Goal: Information Seeking & Learning: Learn about a topic

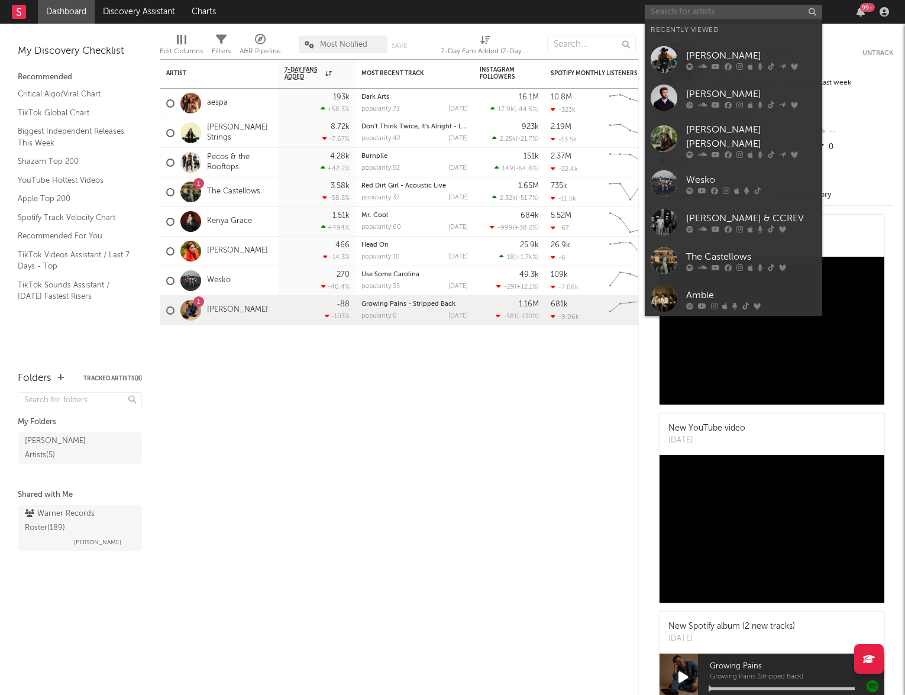
click at [687, 13] on input "text" at bounding box center [732, 12] width 177 height 15
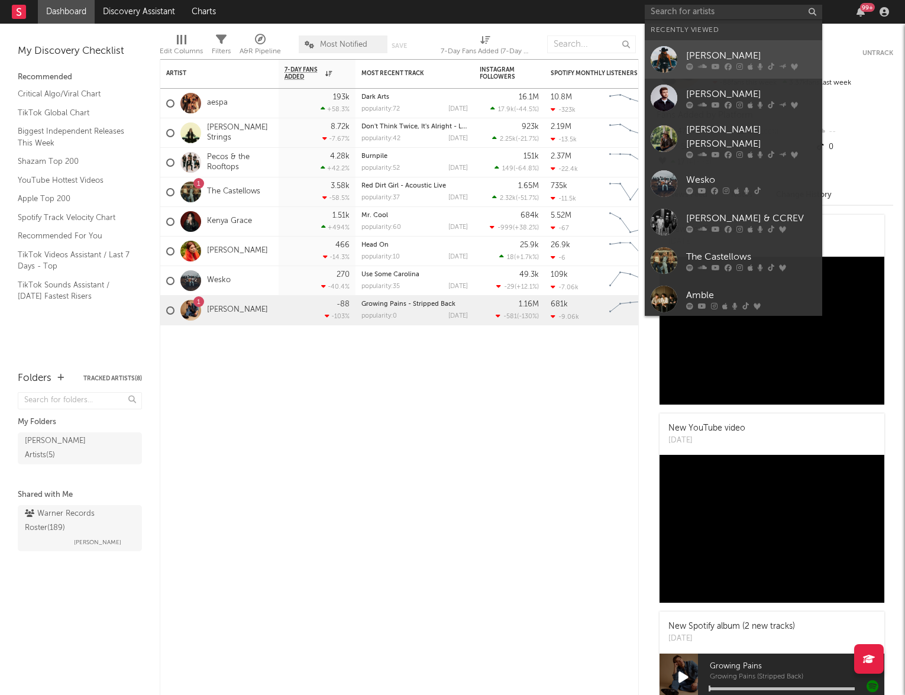
click at [716, 53] on div "[PERSON_NAME]" at bounding box center [751, 55] width 130 height 14
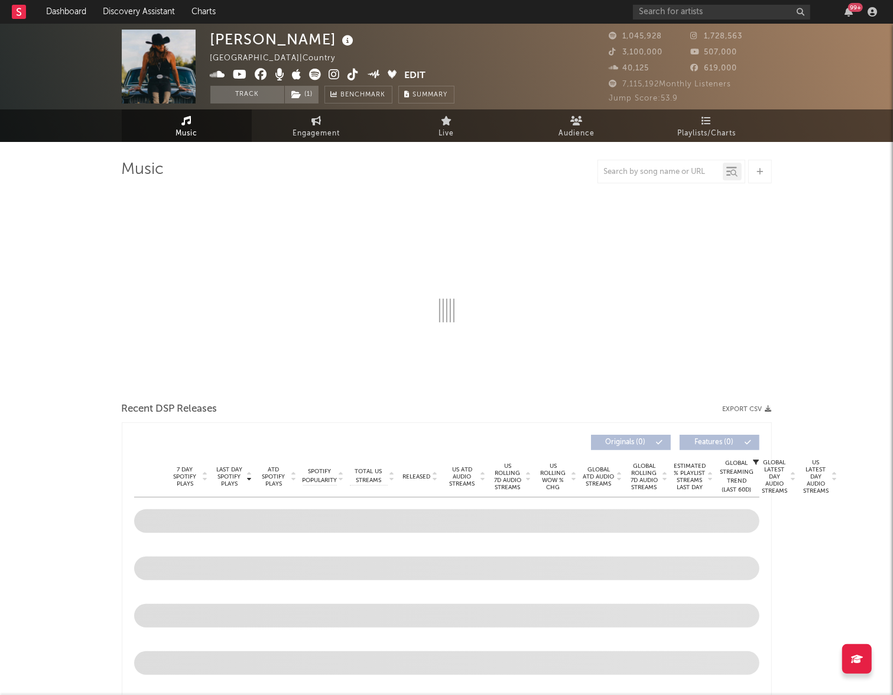
select select "6m"
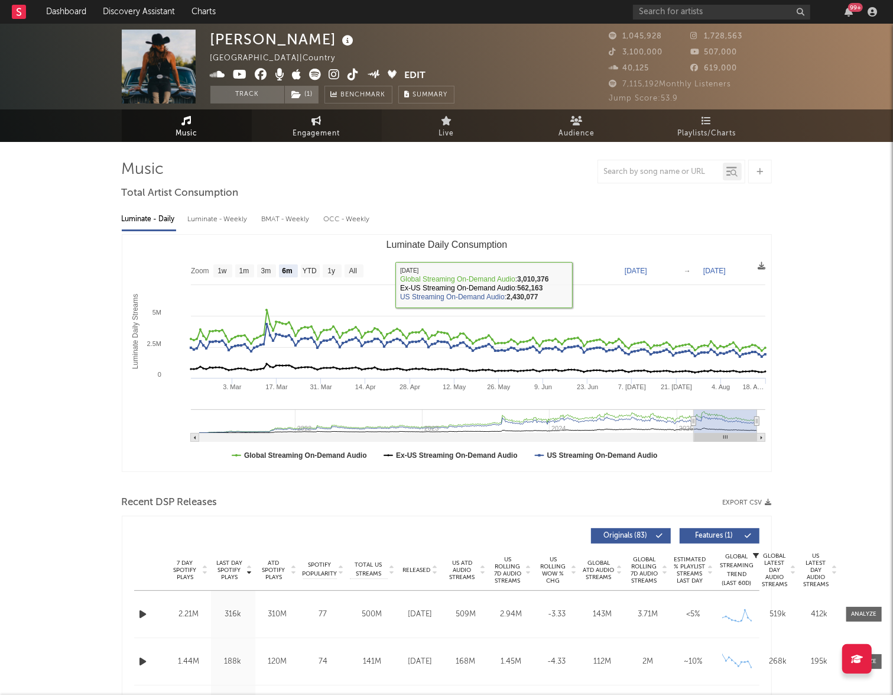
click at [302, 122] on link "Engagement" at bounding box center [317, 125] width 130 height 33
select select "1w"
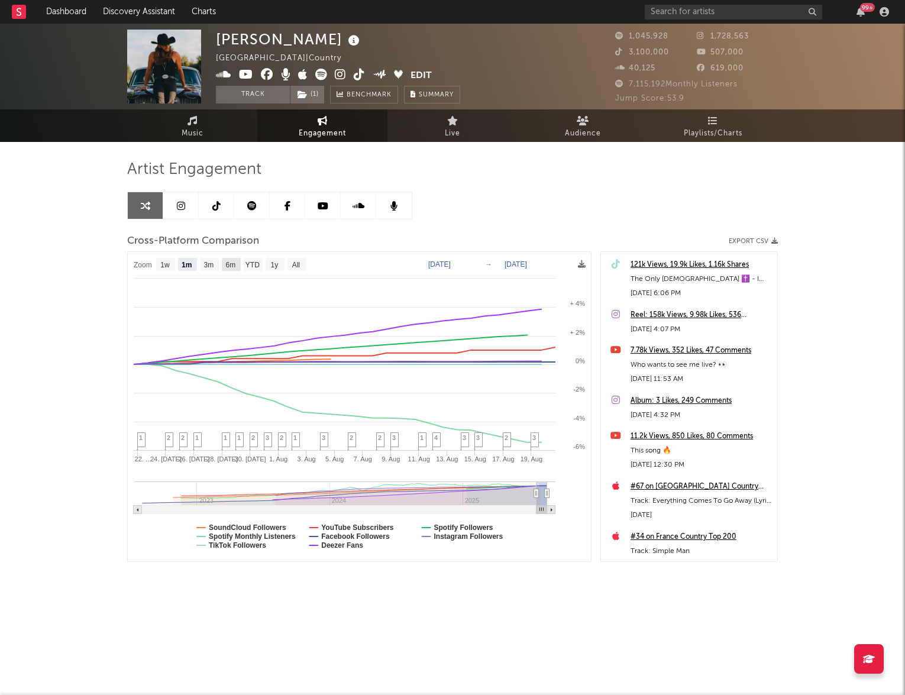
click at [232, 262] on text "6m" at bounding box center [231, 265] width 10 height 8
select select "6m"
type input "[DATE]"
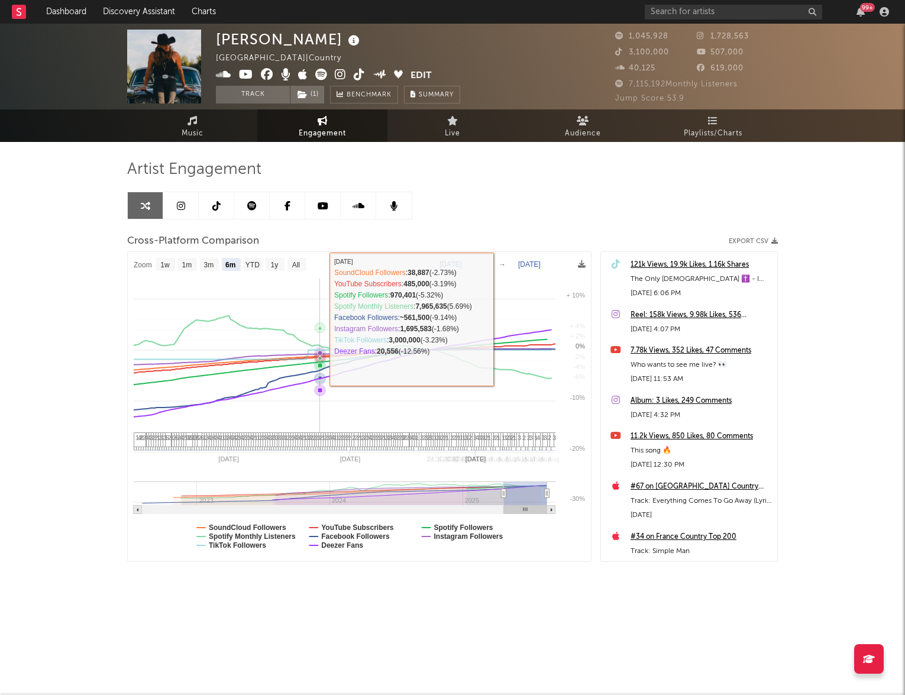
select select "6m"
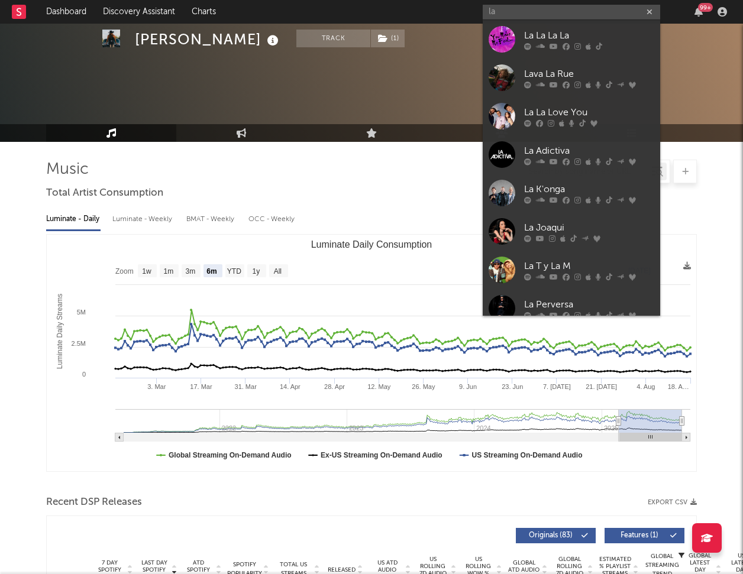
select select "6m"
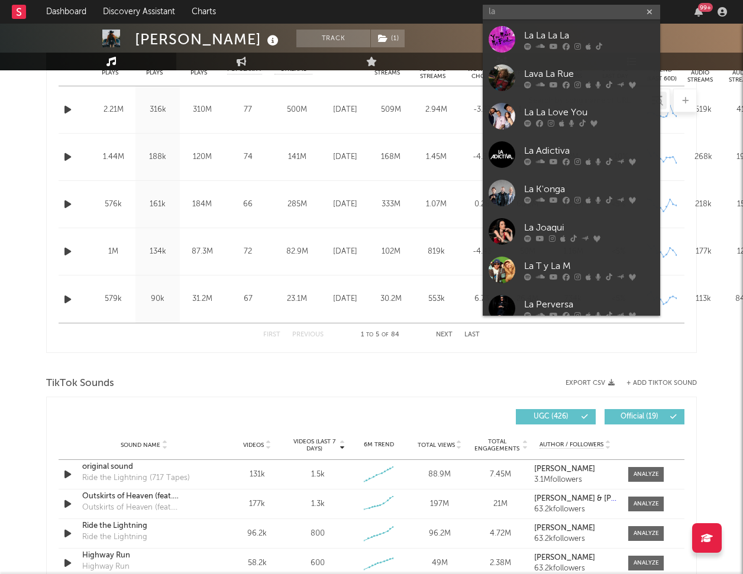
scroll to position [576, 0]
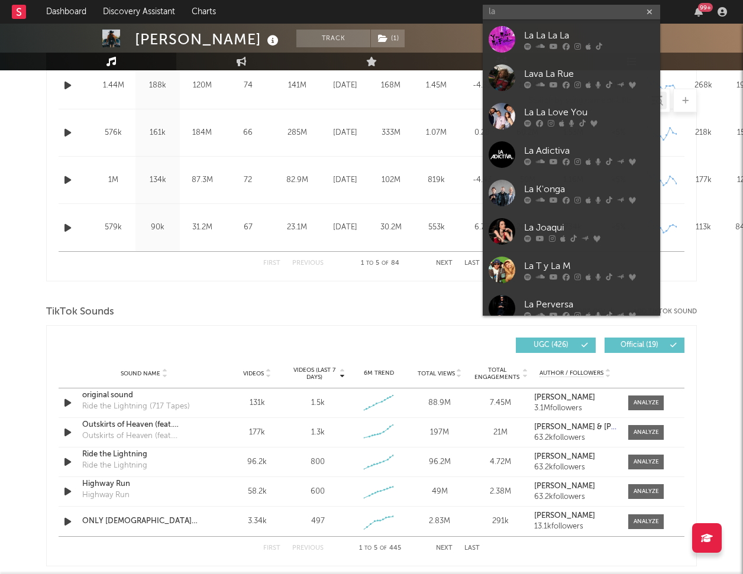
click at [176, 364] on div "Sound Name Videos Videos (last 7 days) Weekly Growth % 6M Trend Total Views Tot…" at bounding box center [371, 374] width 625 height 30
